Goal: Task Accomplishment & Management: Manage account settings

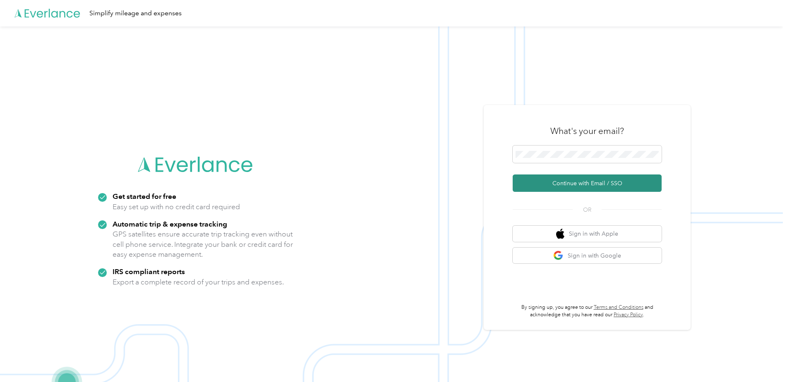
click at [582, 179] on button "Continue with Email / SSO" at bounding box center [587, 183] width 149 height 17
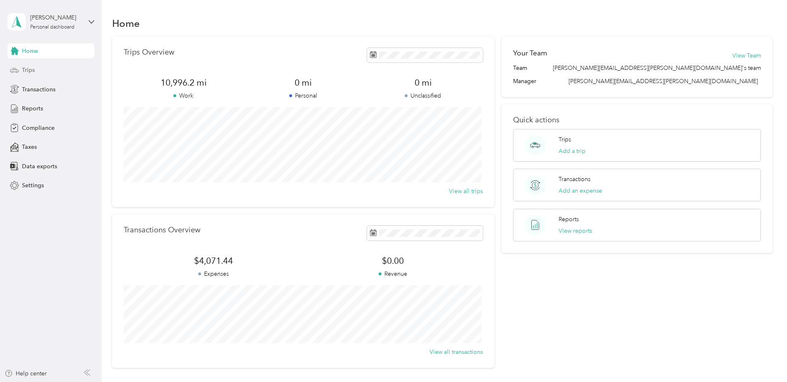
click at [31, 68] on span "Trips" at bounding box center [28, 70] width 13 height 9
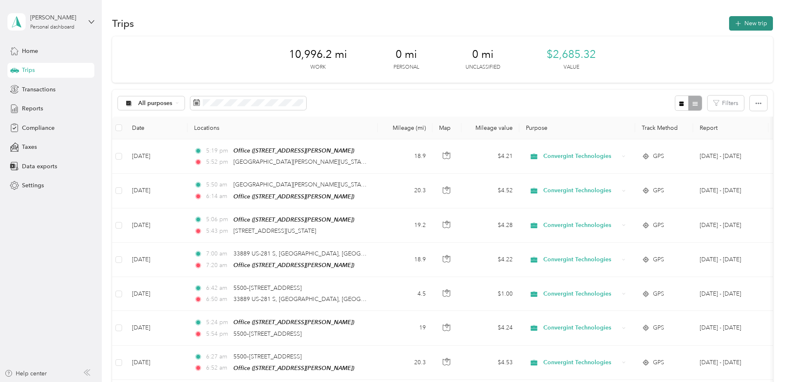
click at [743, 23] on button "New trip" at bounding box center [751, 23] width 44 height 14
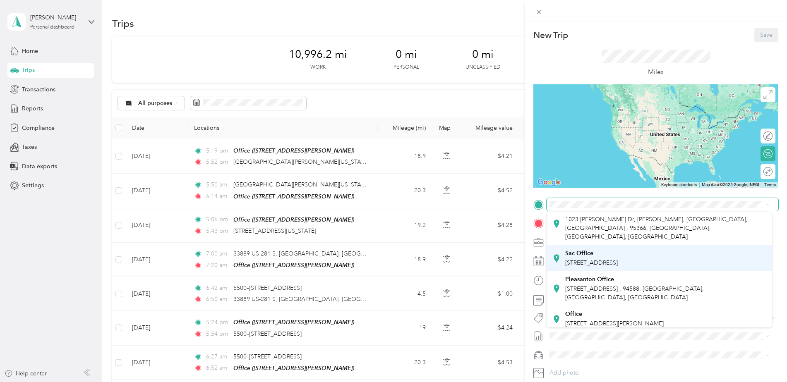
scroll to position [41, 0]
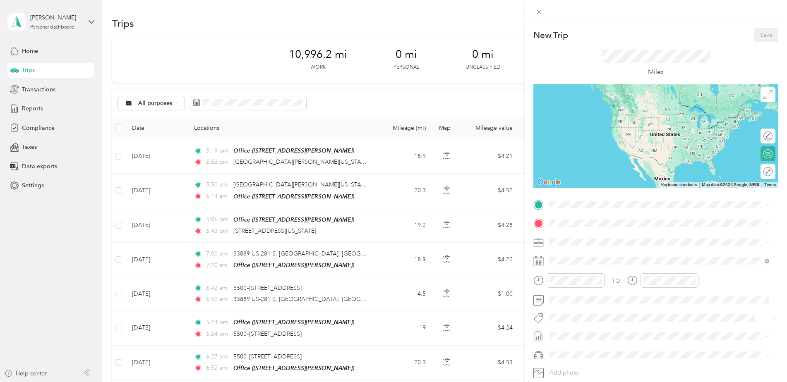
click at [619, 316] on span "[STREET_ADDRESS][PERSON_NAME]" at bounding box center [614, 319] width 98 height 7
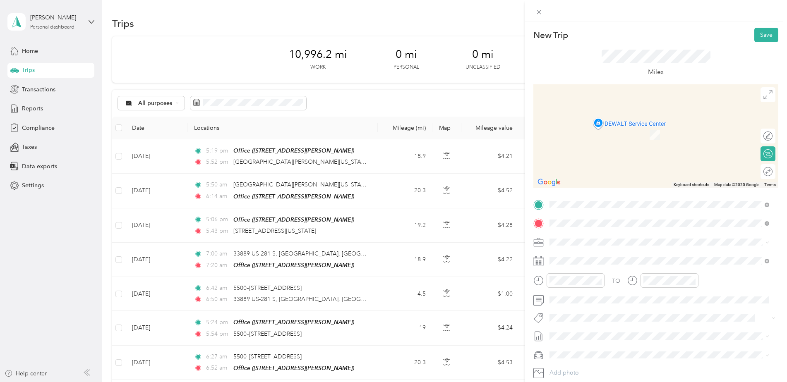
click at [610, 308] on span "[STREET_ADDRESS][PERSON_NAME][US_STATE]" at bounding box center [629, 303] width 129 height 7
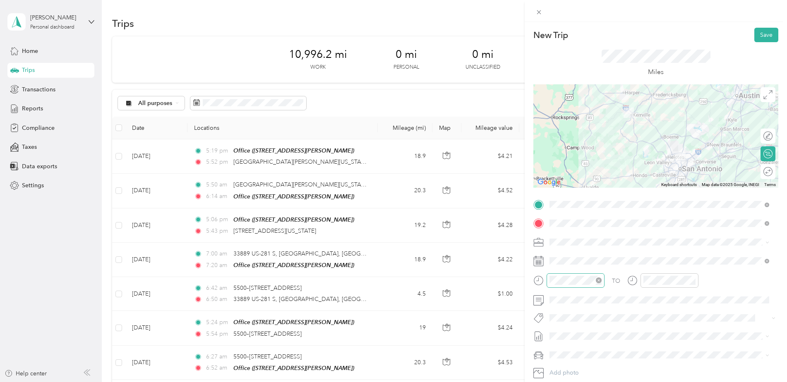
click at [598, 281] on icon "close-circle" at bounding box center [599, 281] width 6 height 6
click at [609, 168] on div "AM" at bounding box center [605, 170] width 20 height 12
click at [560, 203] on div "07" at bounding box center [558, 202] width 20 height 12
click at [582, 217] on div "30" at bounding box center [582, 218] width 20 height 12
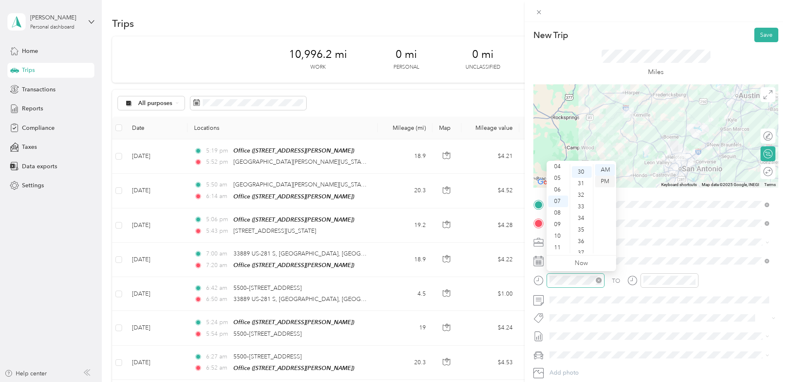
scroll to position [347, 0]
click at [605, 169] on div "AM" at bounding box center [605, 170] width 20 height 12
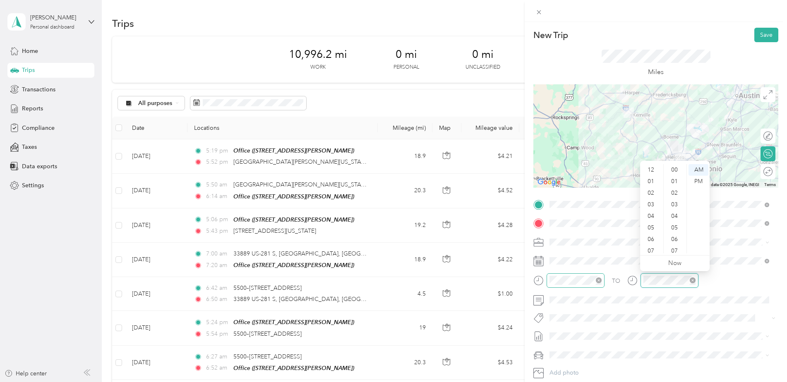
scroll to position [50, 0]
click at [676, 179] on div "09" at bounding box center [675, 182] width 20 height 12
click at [652, 225] on div "09" at bounding box center [652, 225] width 20 height 12
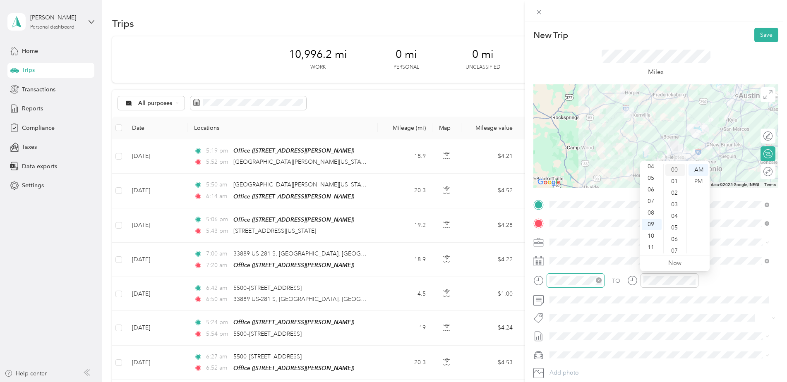
click at [674, 170] on div "00" at bounding box center [675, 170] width 20 height 12
click at [698, 168] on div "AM" at bounding box center [698, 170] width 20 height 12
click at [718, 287] on div "TO" at bounding box center [655, 283] width 245 height 20
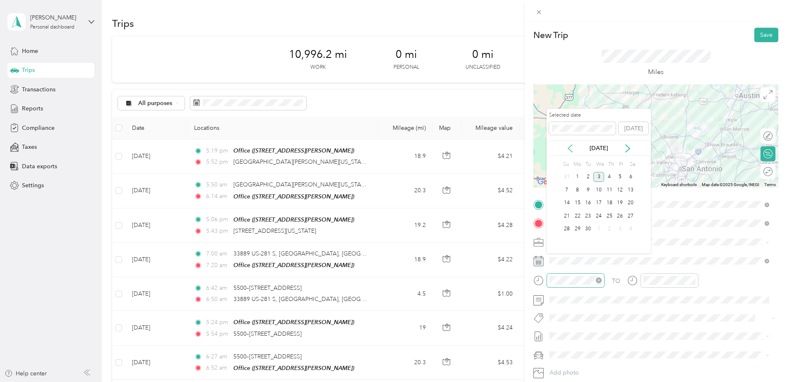
click at [570, 149] on icon at bounding box center [570, 148] width 8 height 8
click at [588, 228] on div "26" at bounding box center [587, 229] width 11 height 10
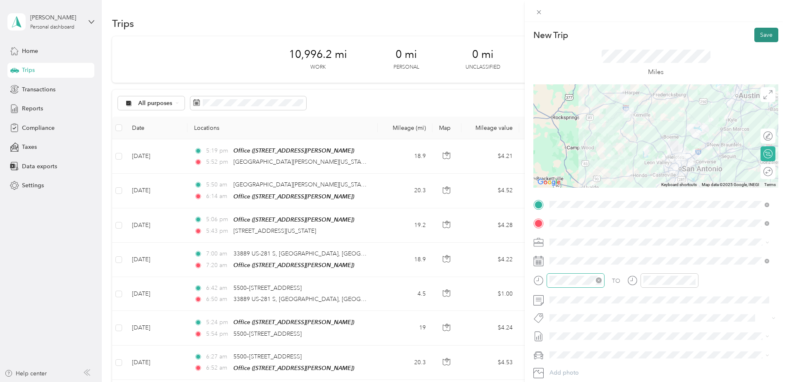
click at [759, 33] on button "Save" at bounding box center [766, 35] width 24 height 14
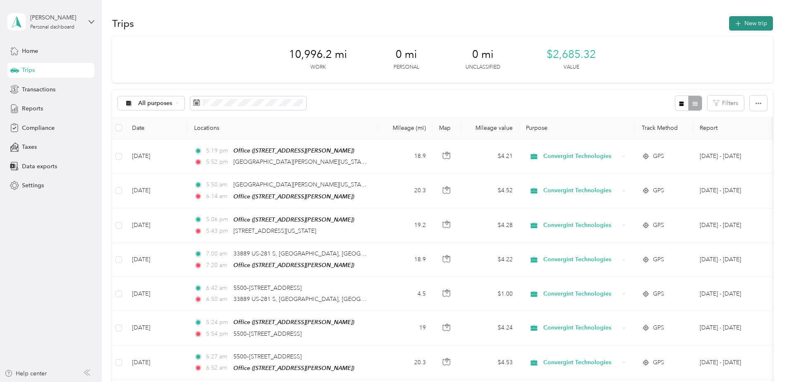
click at [746, 21] on button "New trip" at bounding box center [751, 23] width 44 height 14
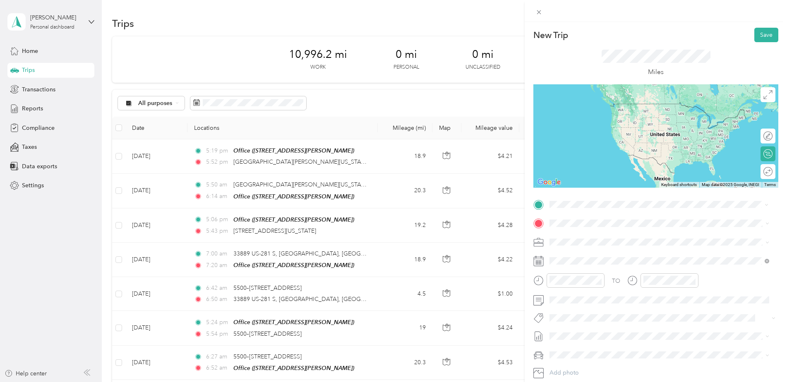
click at [614, 237] on span "[STREET_ADDRESS][PERSON_NAME][US_STATE]" at bounding box center [629, 233] width 129 height 7
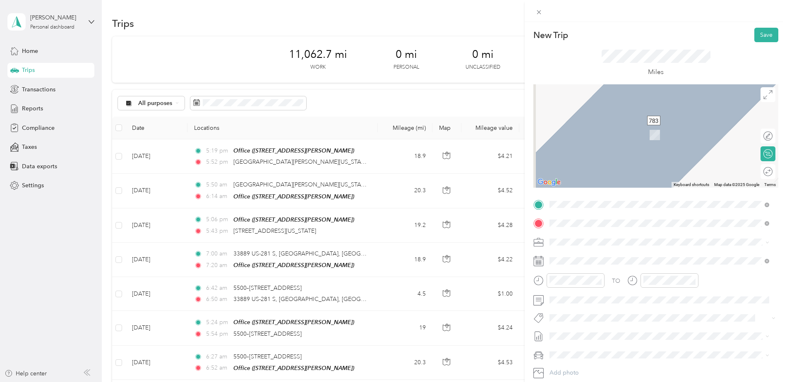
click at [566, 74] on div "Miles" at bounding box center [655, 63] width 245 height 42
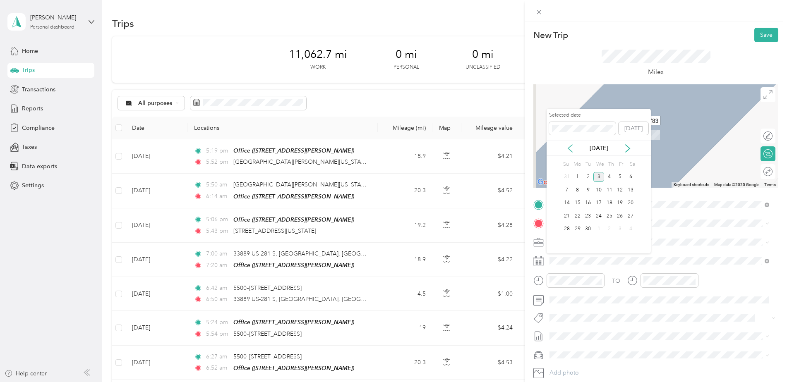
click at [571, 149] on icon at bounding box center [570, 148] width 8 height 8
click at [587, 228] on div "26" at bounding box center [587, 229] width 11 height 10
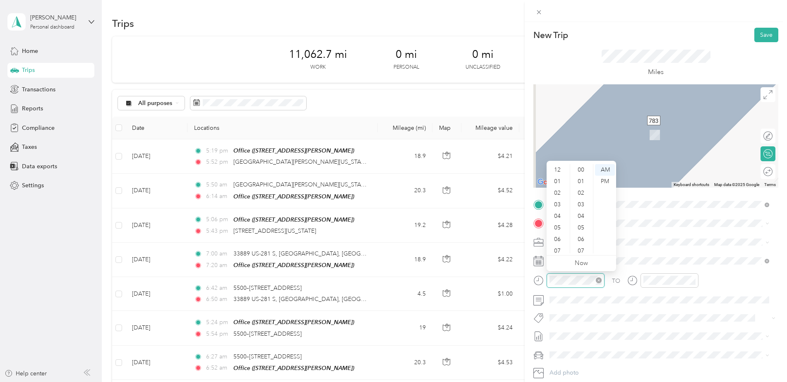
scroll to position [50, 0]
click at [557, 244] on div "11" at bounding box center [558, 248] width 20 height 12
click at [581, 170] on div "00" at bounding box center [582, 170] width 20 height 12
click at [605, 171] on div "AM" at bounding box center [605, 170] width 20 height 12
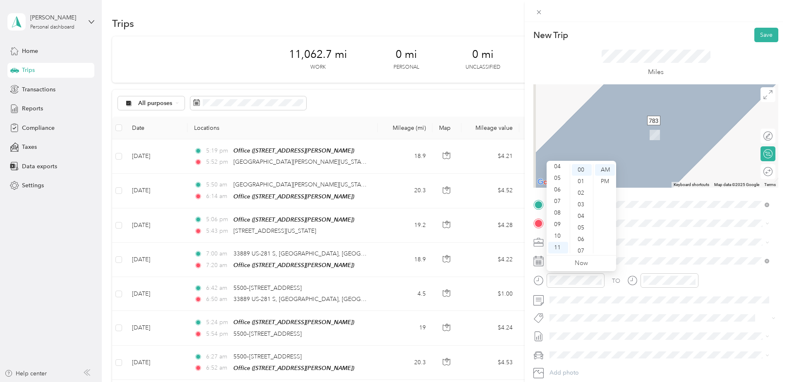
click at [650, 247] on span at bounding box center [662, 242] width 232 height 13
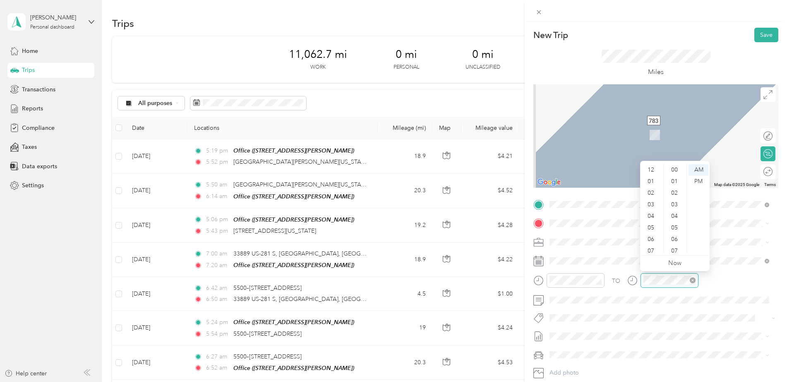
scroll to position [50, 0]
click at [674, 193] on div "11" at bounding box center [675, 193] width 20 height 12
click at [676, 180] on div "12" at bounding box center [675, 182] width 20 height 12
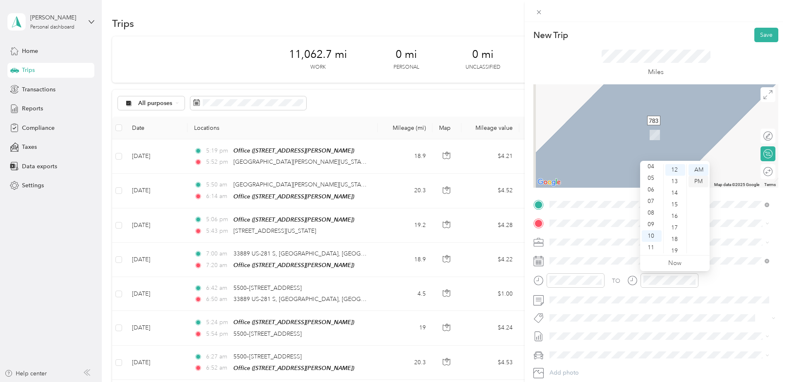
click at [698, 181] on div "PM" at bounding box center [698, 182] width 20 height 12
click at [651, 169] on div "12" at bounding box center [652, 170] width 20 height 12
click at [674, 171] on div "00" at bounding box center [675, 170] width 20 height 12
click at [703, 181] on div "PM" at bounding box center [698, 182] width 20 height 12
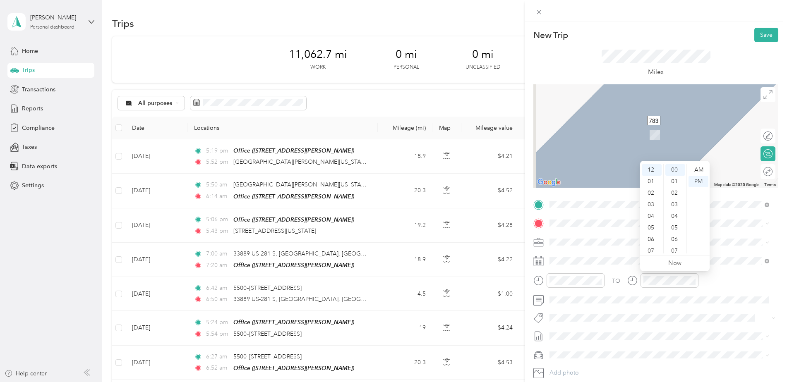
click at [726, 253] on div "TO Add photo" at bounding box center [655, 298] width 245 height 200
click at [757, 35] on button "Save" at bounding box center [766, 35] width 24 height 14
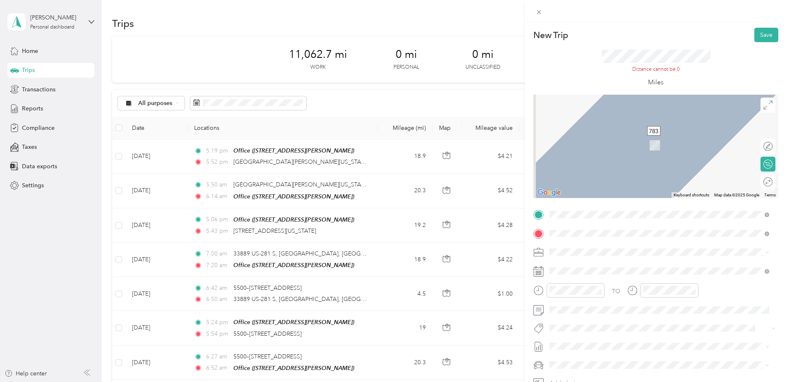
click at [607, 267] on span "[STREET_ADDRESS][US_STATE]" at bounding box center [606, 263] width 83 height 7
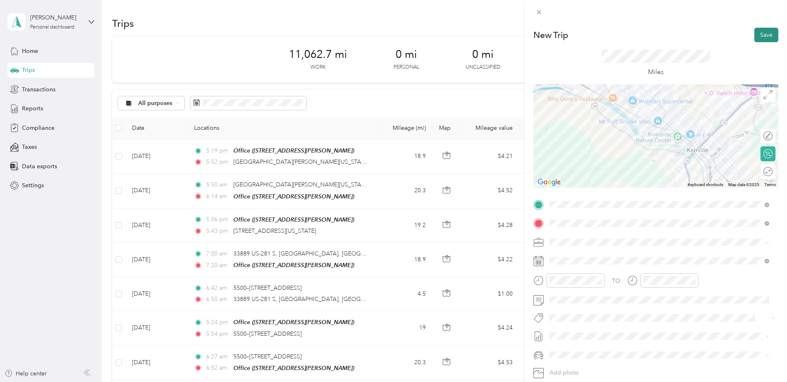
click at [759, 34] on button "Save" at bounding box center [766, 35] width 24 height 14
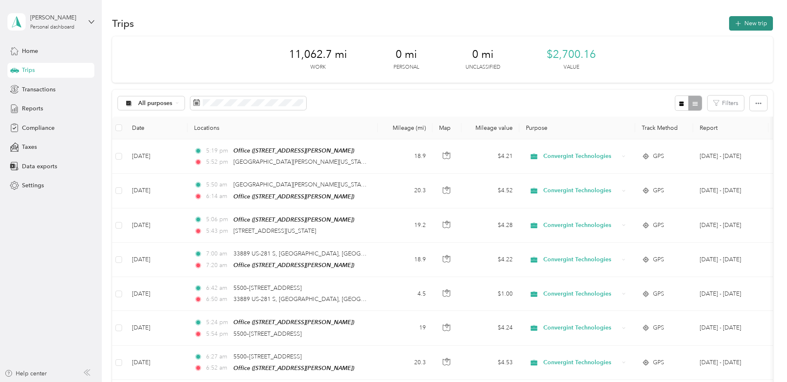
click at [738, 21] on span "button" at bounding box center [738, 23] width 7 height 7
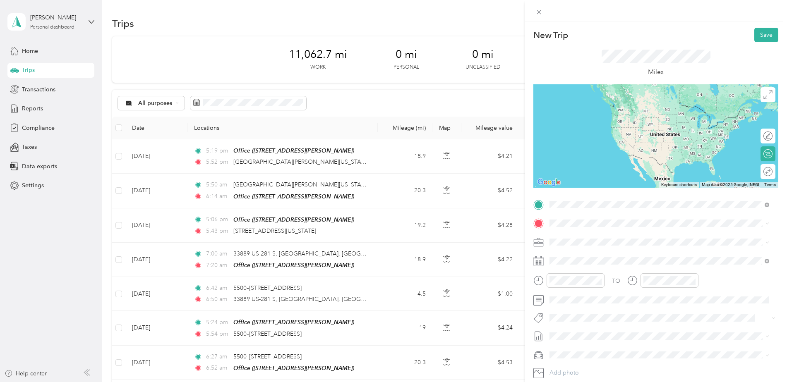
click at [611, 238] on span "[STREET_ADDRESS][US_STATE]" at bounding box center [606, 234] width 83 height 7
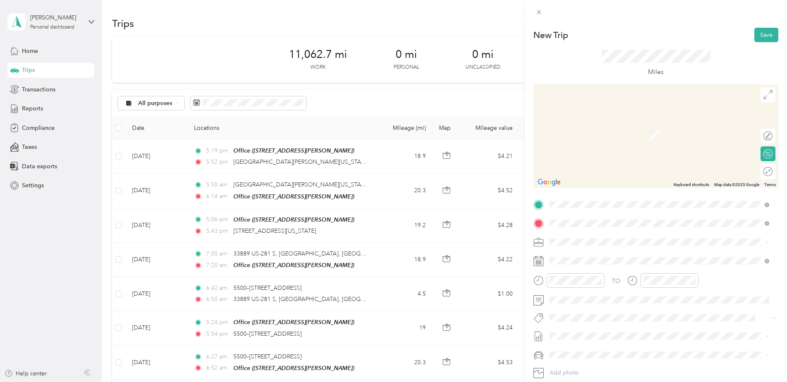
click at [600, 257] on span "[STREET_ADDRESS][US_STATE]" at bounding box center [606, 252] width 83 height 7
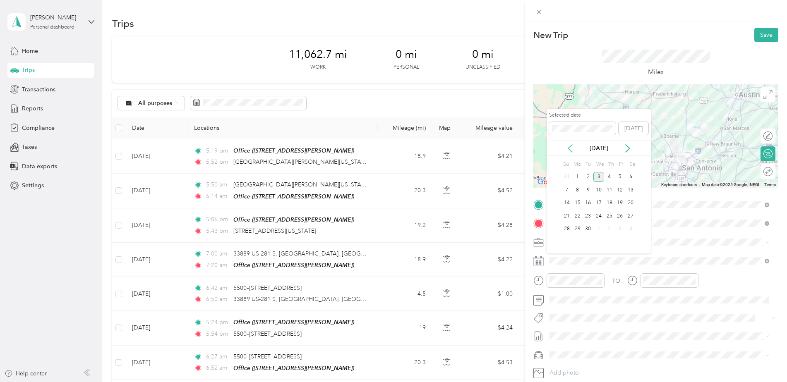
click at [569, 149] on icon at bounding box center [570, 148] width 8 height 8
click at [587, 230] on div "26" at bounding box center [587, 229] width 11 height 10
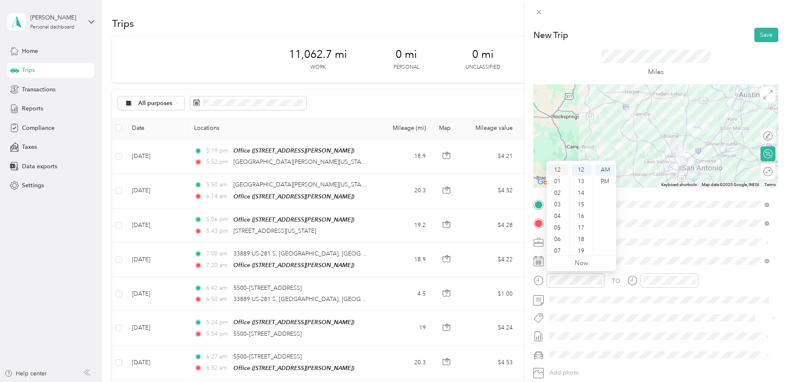
click at [559, 168] on div "12" at bounding box center [558, 170] width 20 height 12
click at [582, 169] on div "00" at bounding box center [582, 170] width 20 height 12
click at [602, 179] on div "PM" at bounding box center [605, 182] width 20 height 12
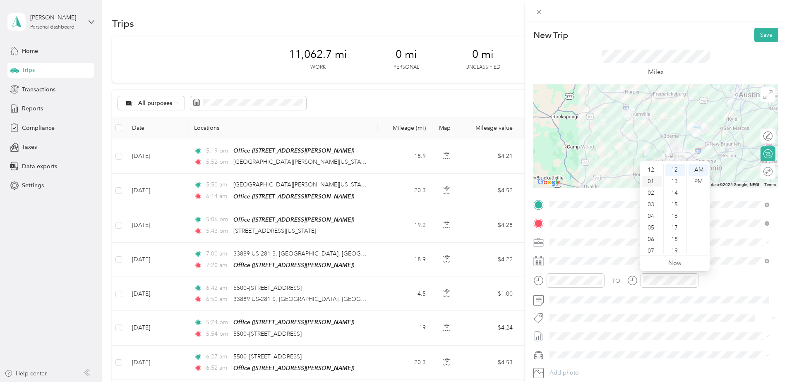
click at [652, 182] on div "01" at bounding box center [652, 182] width 20 height 12
click at [676, 213] on div "30" at bounding box center [675, 213] width 20 height 12
click at [698, 183] on div "PM" at bounding box center [698, 182] width 20 height 12
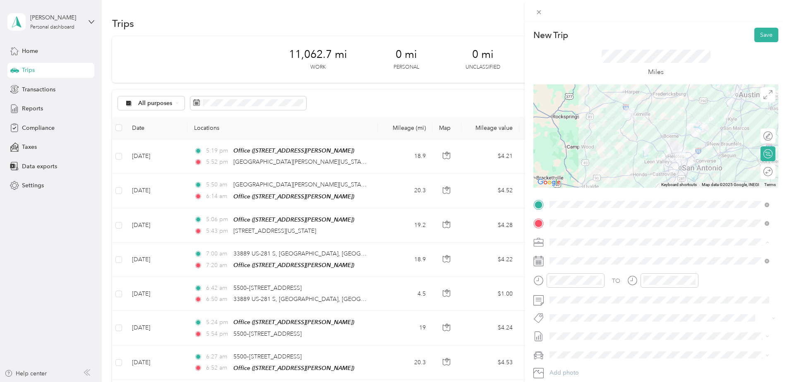
click at [638, 255] on div "Convergint Technologies" at bounding box center [654, 256] width 204 height 9
click at [761, 36] on button "Save" at bounding box center [766, 35] width 24 height 14
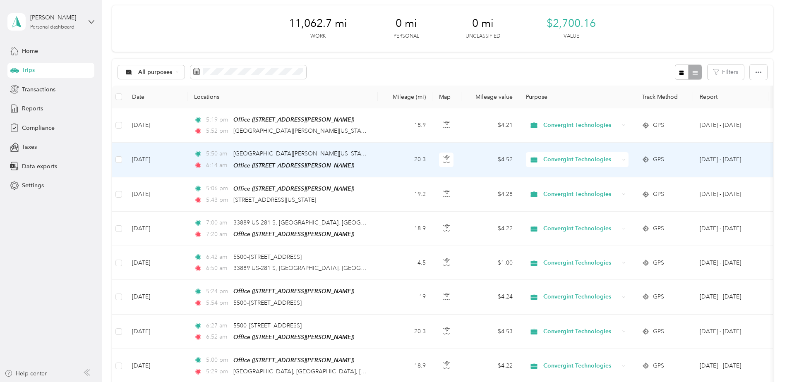
scroll to position [13, 0]
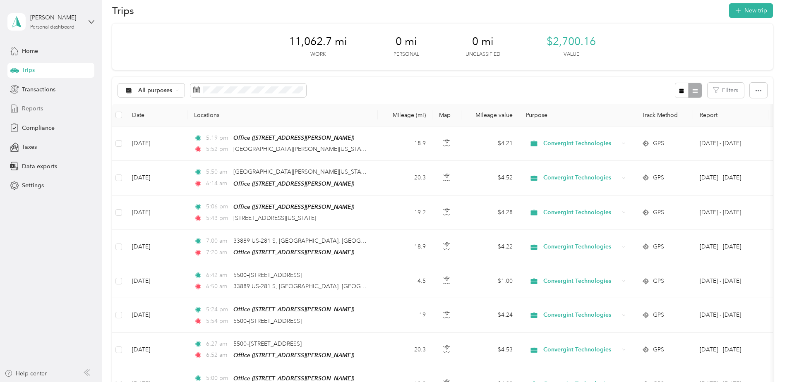
click at [37, 107] on span "Reports" at bounding box center [32, 108] width 21 height 9
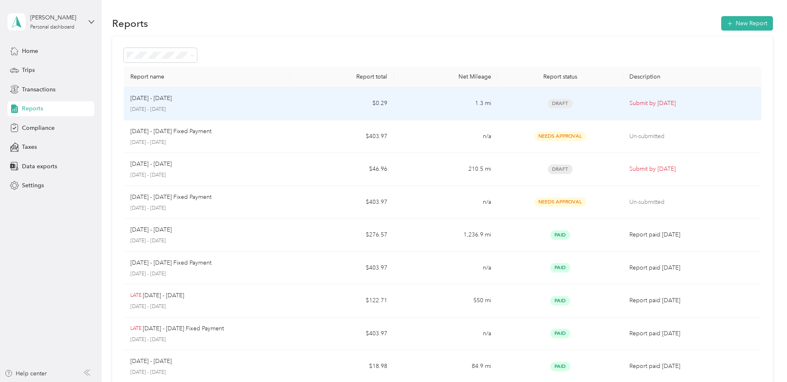
click at [278, 111] on p "[DATE] - [DATE]" at bounding box center [206, 109] width 153 height 7
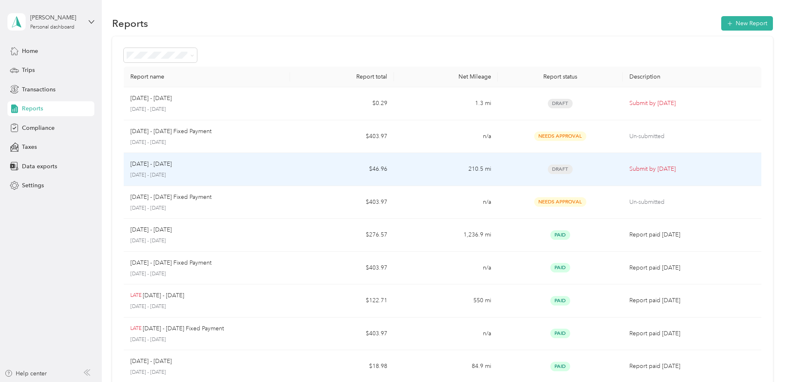
click at [192, 168] on div "[DATE] - [DATE]" at bounding box center [206, 164] width 153 height 9
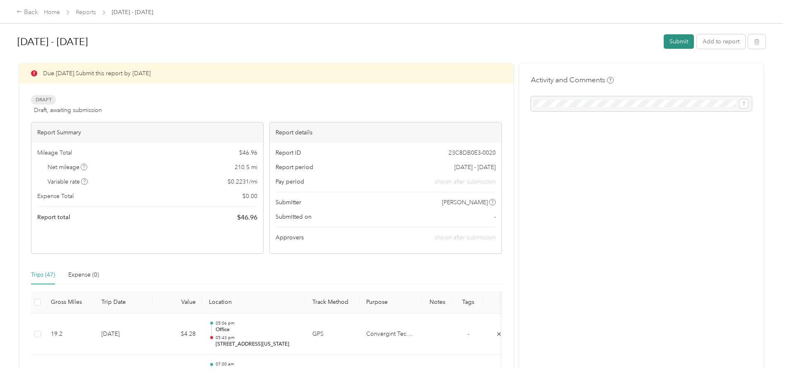
click at [676, 37] on button "Submit" at bounding box center [679, 41] width 30 height 14
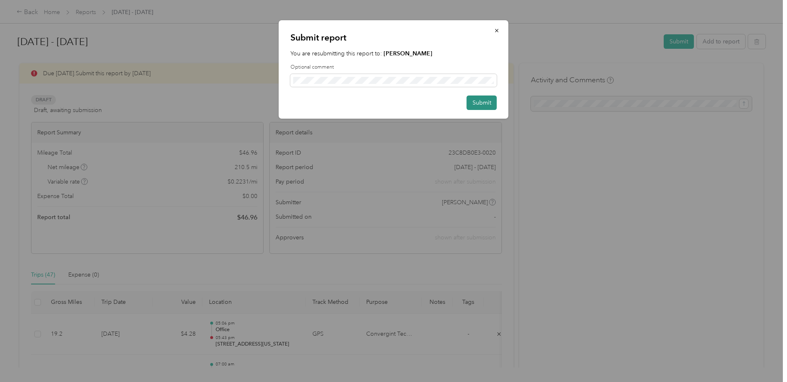
click at [488, 103] on button "Submit" at bounding box center [482, 103] width 30 height 14
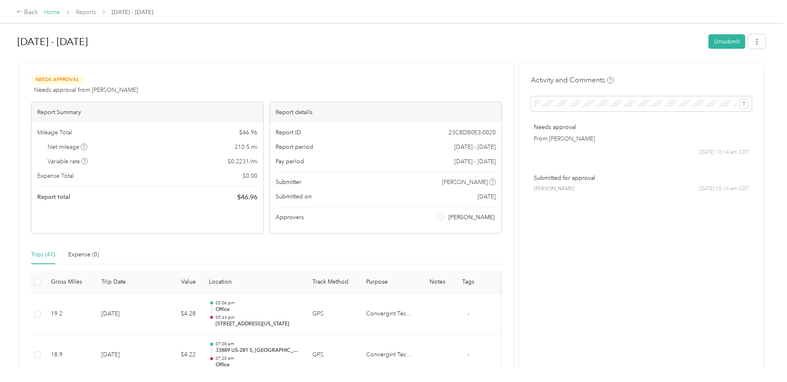
click at [49, 12] on link "Home" at bounding box center [52, 12] width 16 height 7
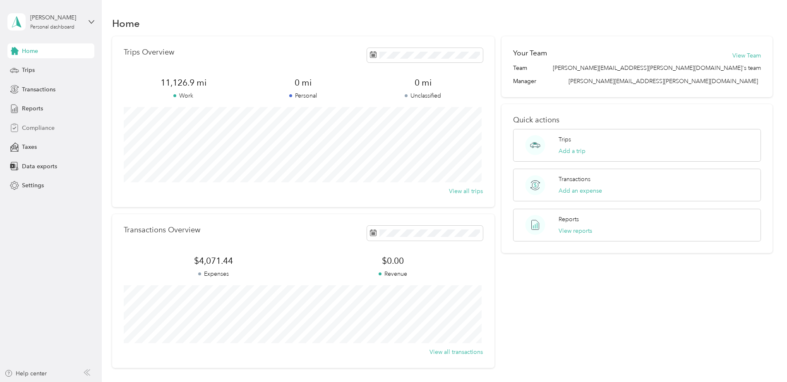
click at [44, 128] on span "Compliance" at bounding box center [38, 128] width 33 height 9
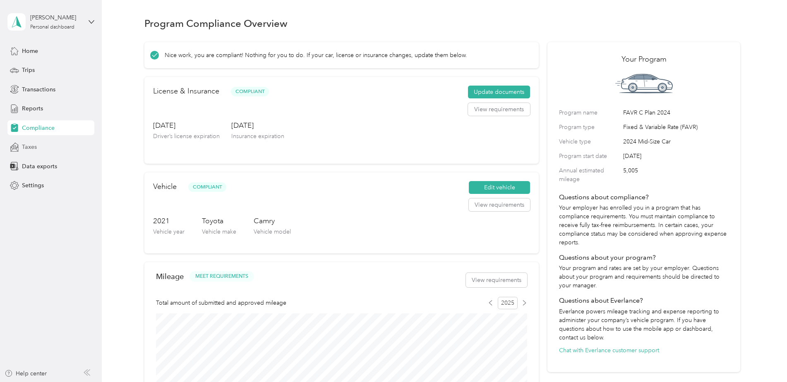
click at [34, 149] on span "Taxes" at bounding box center [29, 147] width 15 height 9
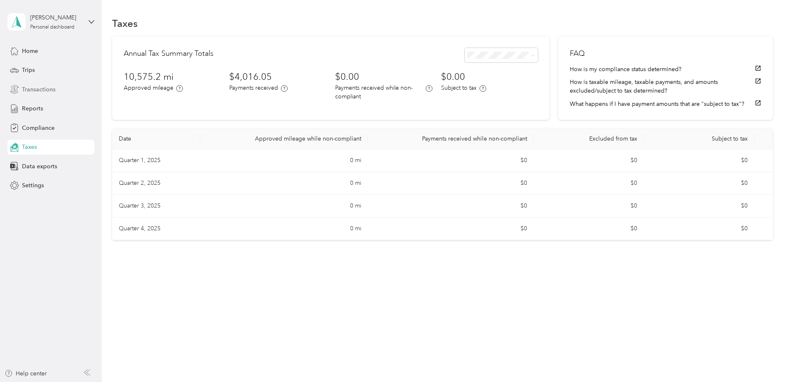
click at [36, 89] on span "Transactions" at bounding box center [39, 89] width 34 height 9
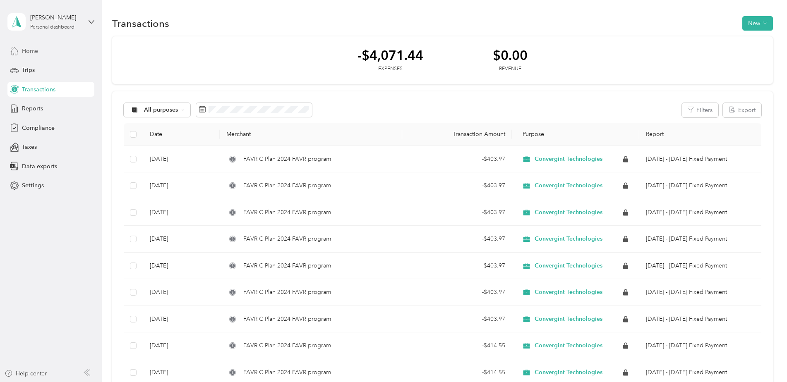
click at [28, 51] on span "Home" at bounding box center [30, 51] width 16 height 9
